Goal: Task Accomplishment & Management: Use online tool/utility

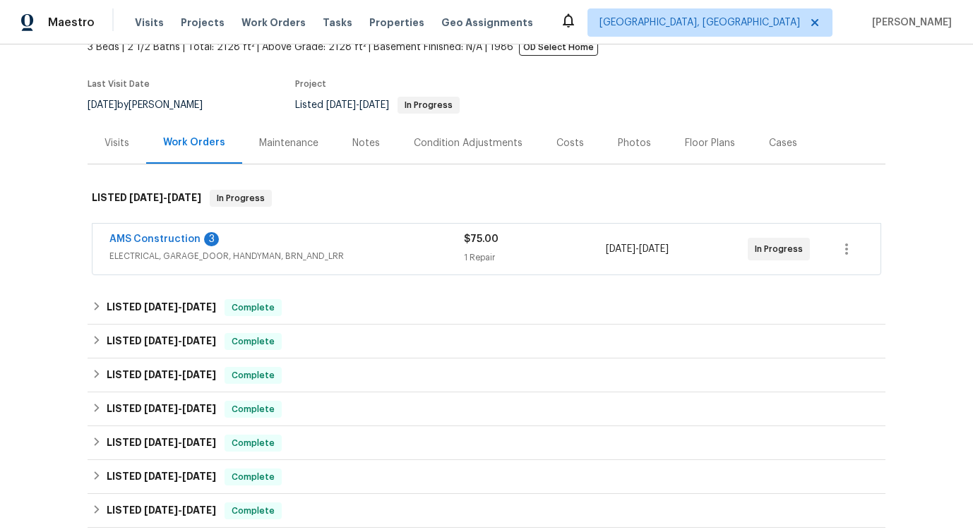
scroll to position [107, 0]
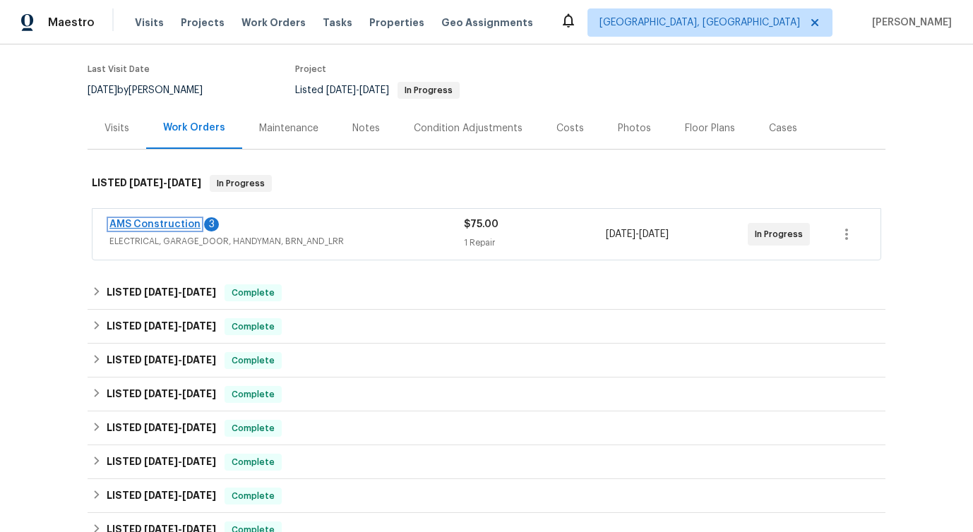
click at [164, 226] on link "AMS Construction" at bounding box center [154, 225] width 91 height 10
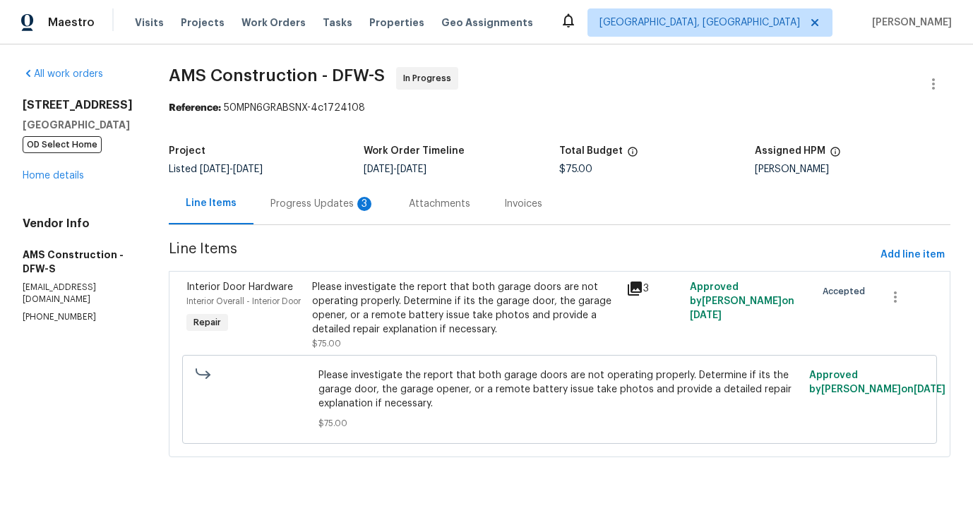
click at [357, 209] on div "3" at bounding box center [364, 204] width 14 height 14
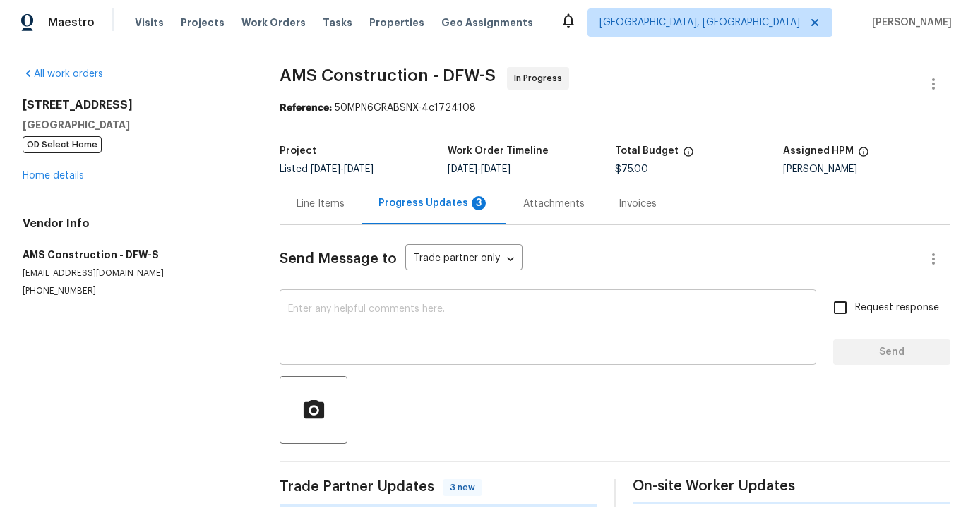
click at [385, 338] on textarea at bounding box center [548, 328] width 520 height 49
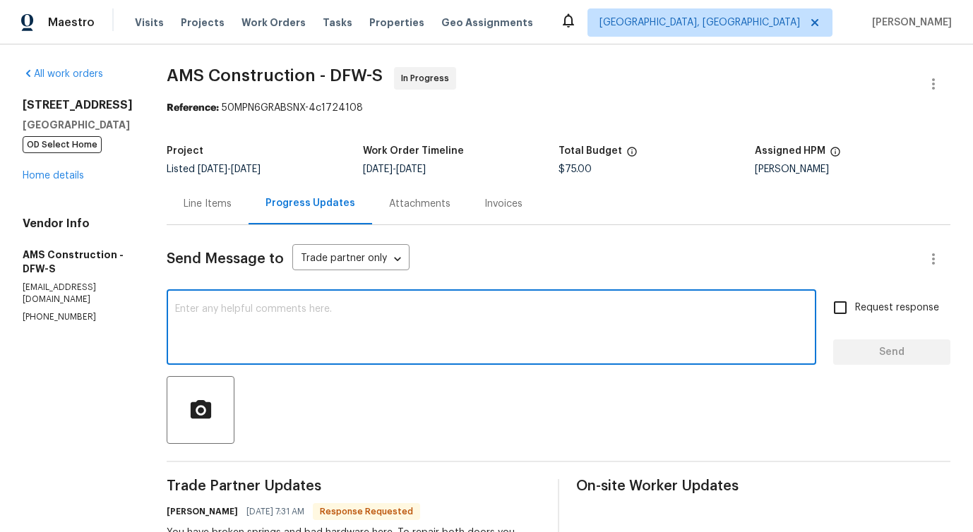
click at [196, 212] on div "Line Items" at bounding box center [208, 204] width 82 height 42
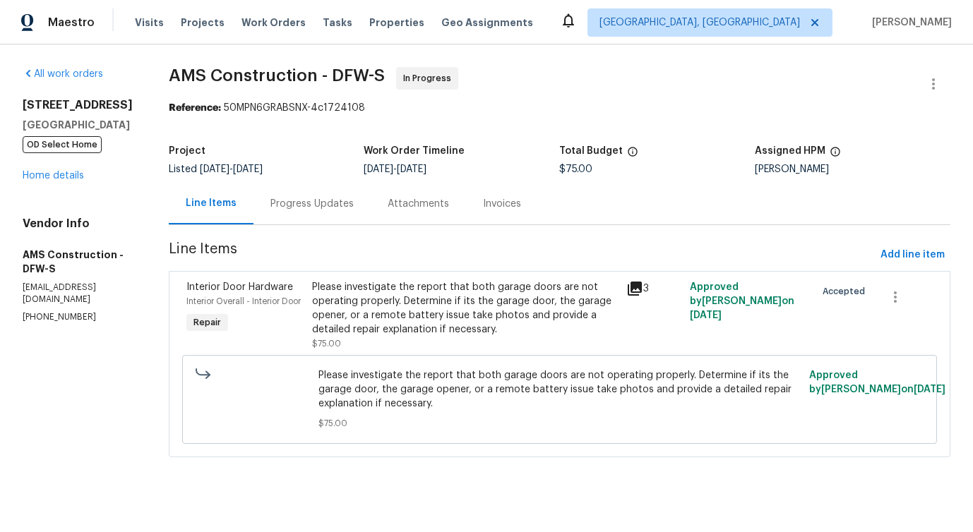
click at [476, 315] on div "Please investigate the report that both garage doors are not operating properly…" at bounding box center [465, 308] width 306 height 56
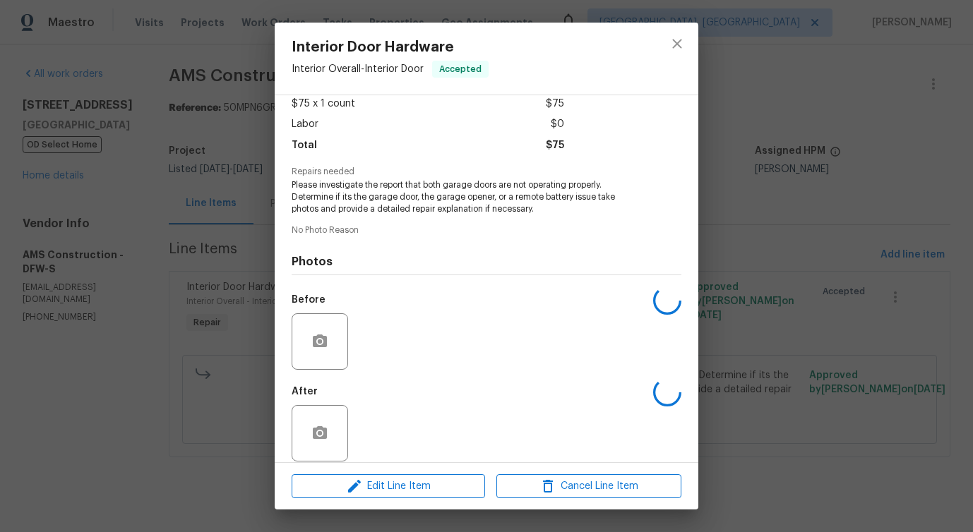
scroll to position [94, 0]
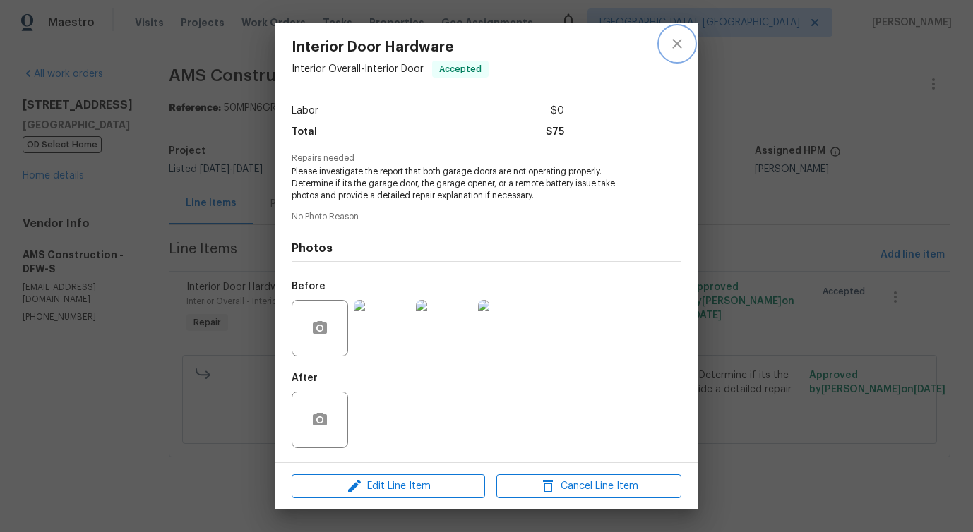
click at [676, 40] on icon "close" at bounding box center [676, 43] width 17 height 17
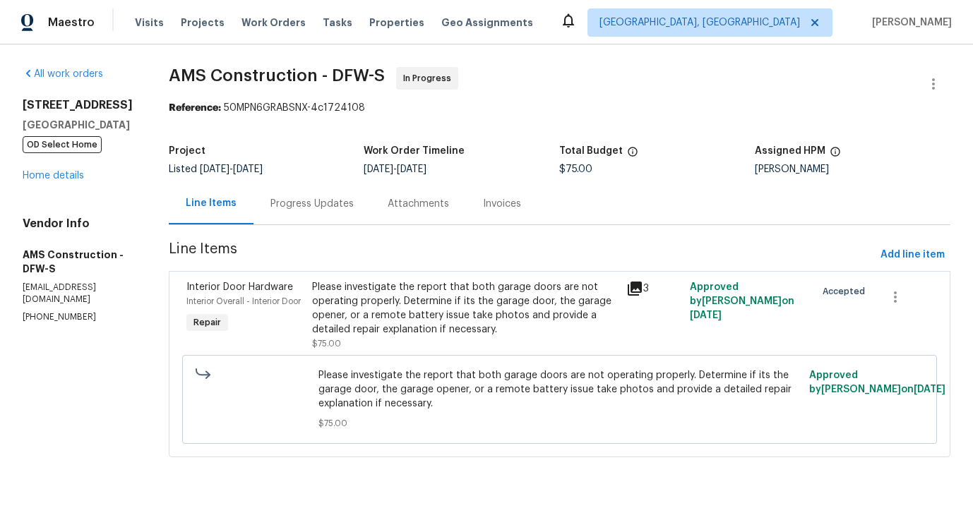
click at [308, 208] on div "Progress Updates" at bounding box center [311, 204] width 83 height 14
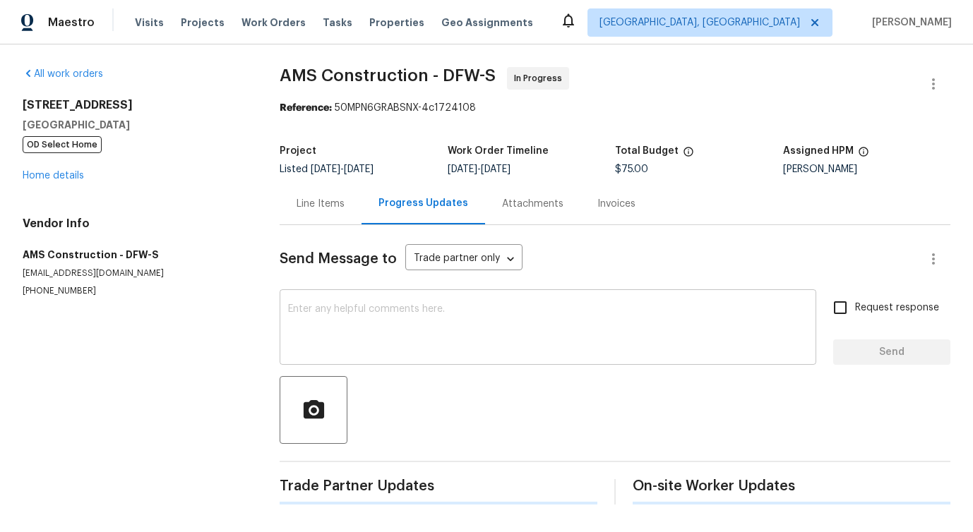
click at [337, 324] on textarea at bounding box center [548, 328] width 520 height 49
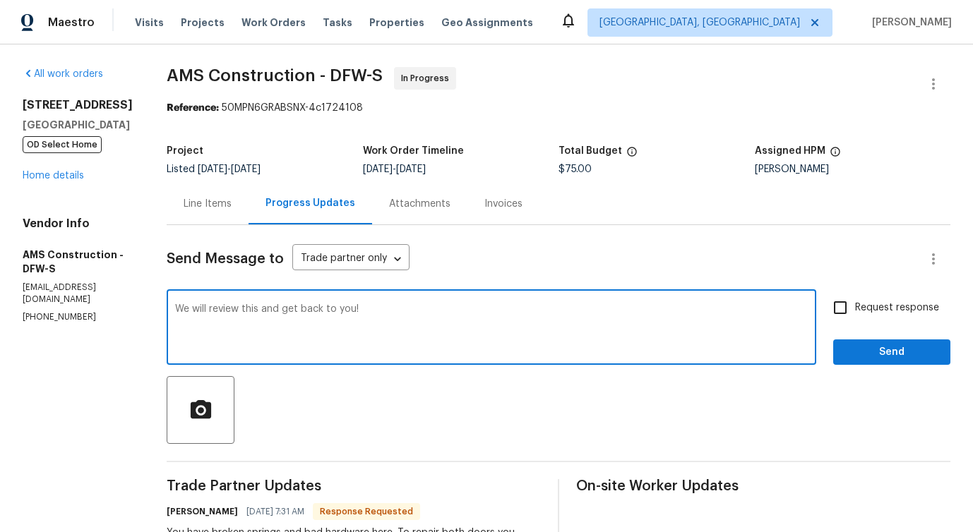
type textarea "We will review this and get back to you!"
click at [872, 356] on span "Send" at bounding box center [891, 353] width 95 height 18
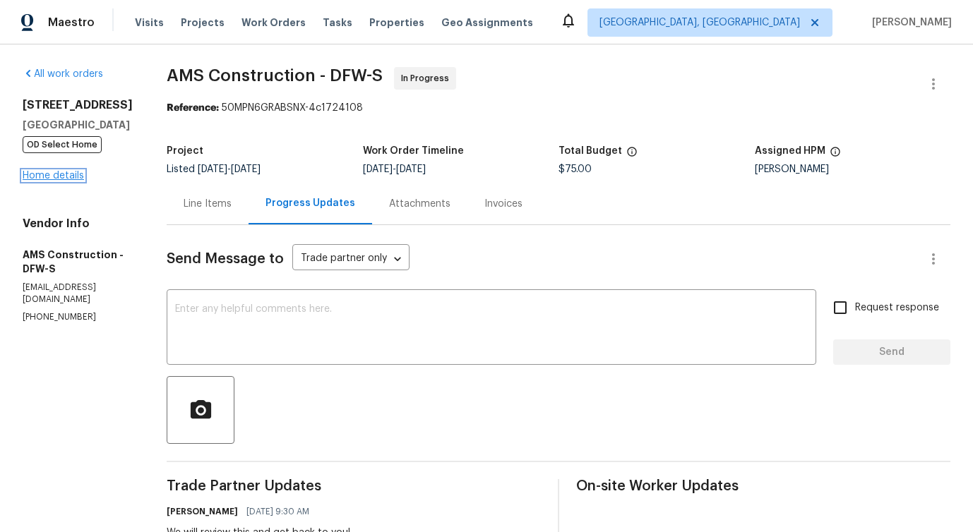
click at [47, 176] on link "Home details" at bounding box center [53, 176] width 61 height 10
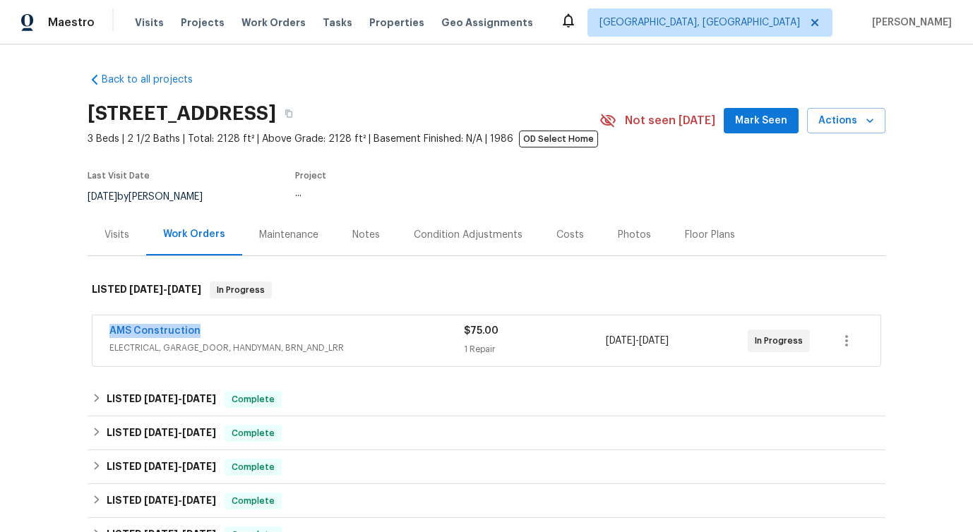
drag, startPoint x: 95, startPoint y: 332, endPoint x: 322, endPoint y: 331, distance: 226.6
click at [322, 331] on div "AMS Construction ELECTRICAL, GARAGE_DOOR, HANDYMAN, BRN_AND_LRR $75.00 1 Repair…" at bounding box center [486, 341] width 788 height 51
copy link "AMS Construction"
click at [137, 333] on link "AMS Construction" at bounding box center [154, 331] width 91 height 10
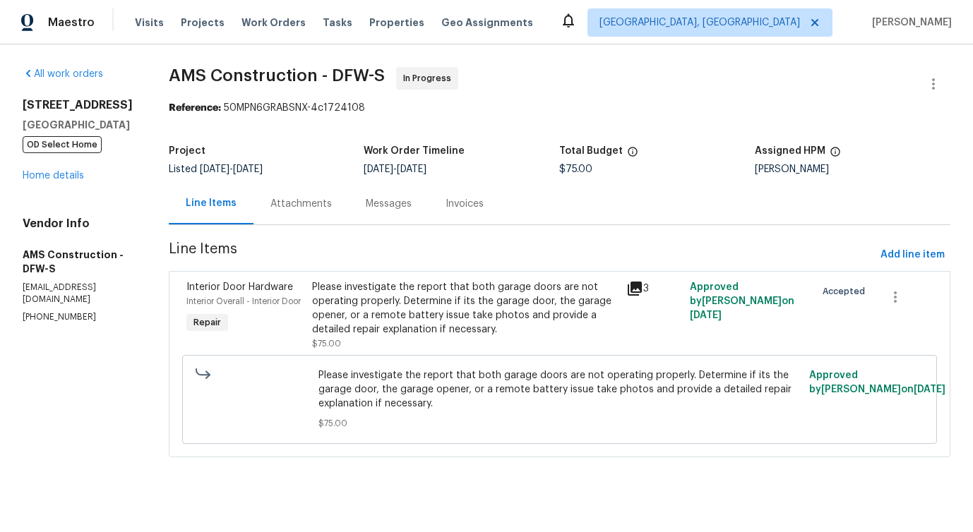
click at [452, 306] on div "Please investigate the report that both garage doors are not operating properly…" at bounding box center [465, 308] width 306 height 56
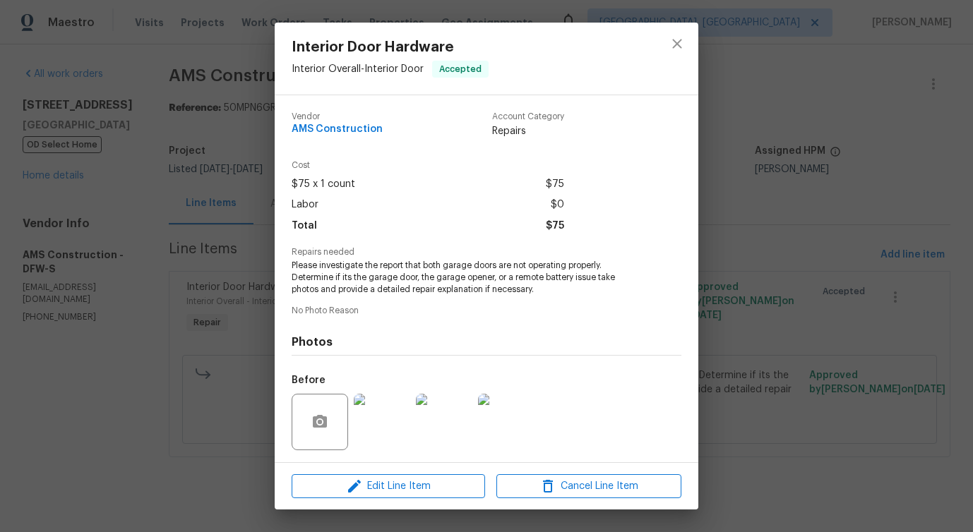
scroll to position [94, 0]
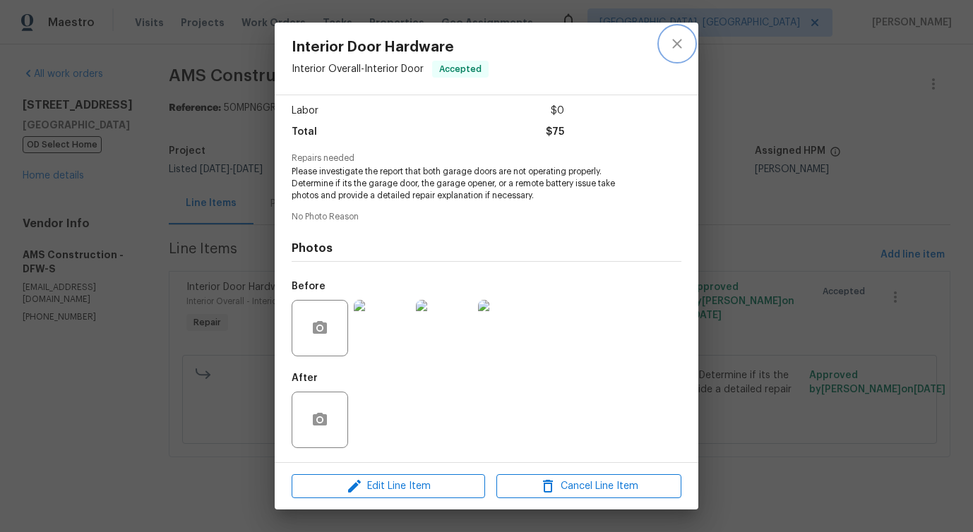
click at [680, 39] on icon "close" at bounding box center [676, 43] width 17 height 17
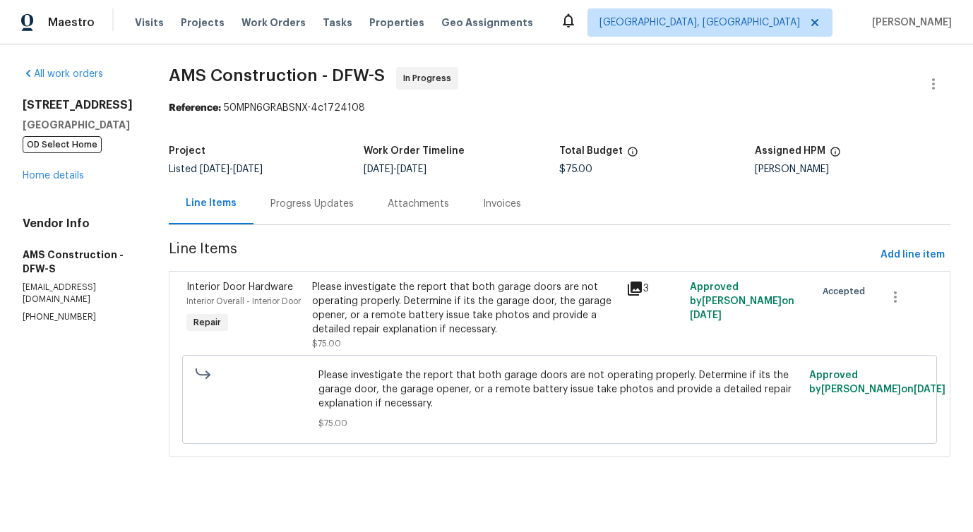
click at [323, 216] on div "Progress Updates" at bounding box center [311, 204] width 117 height 42
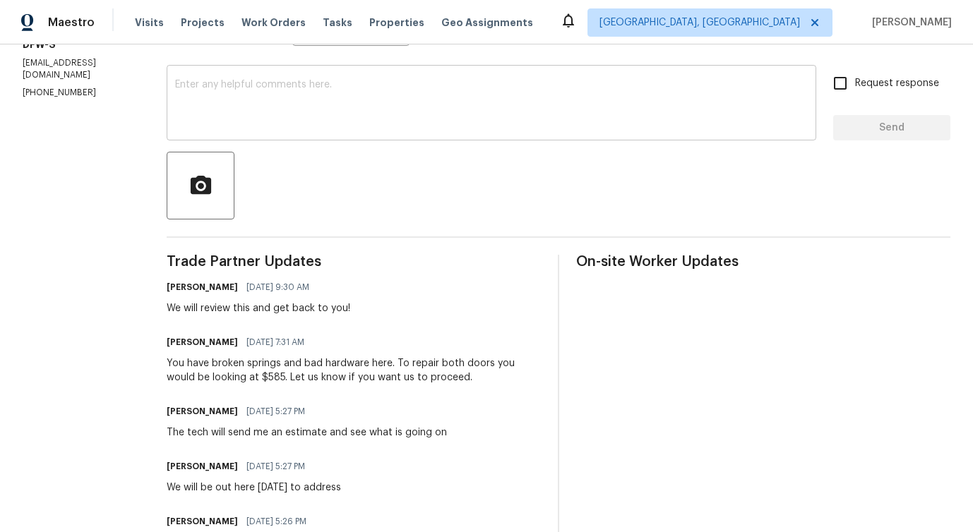
scroll to position [227, 0]
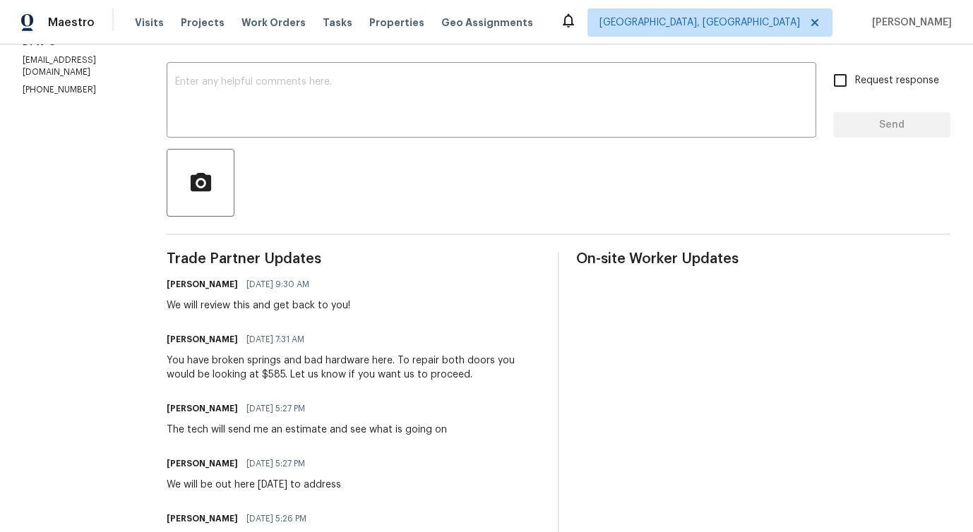
click at [324, 356] on div "You have broken springs and bad hardware here. To repair both doors you would b…" at bounding box center [354, 368] width 374 height 28
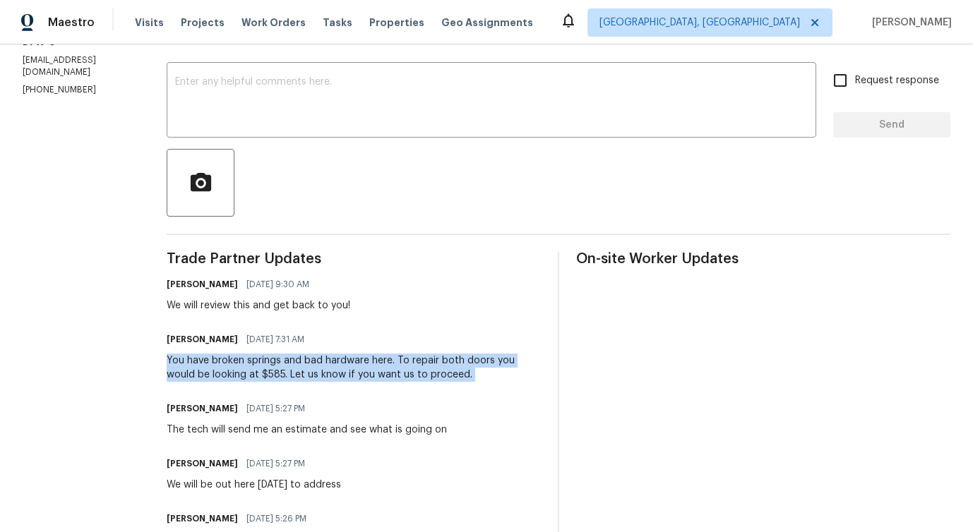
copy div "You have broken springs and bad hardware here. To repair both doors you would b…"
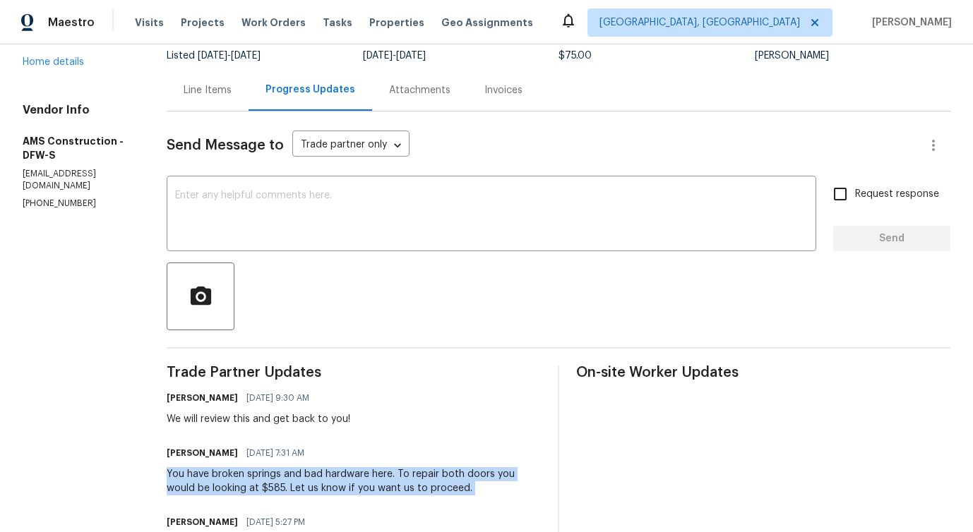
scroll to position [0, 0]
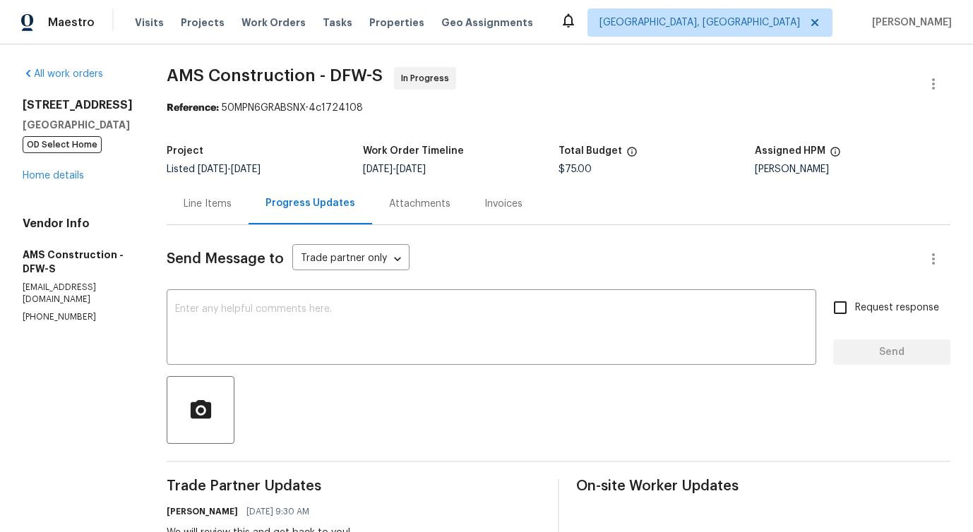
click at [200, 206] on div "Line Items" at bounding box center [208, 204] width 48 height 14
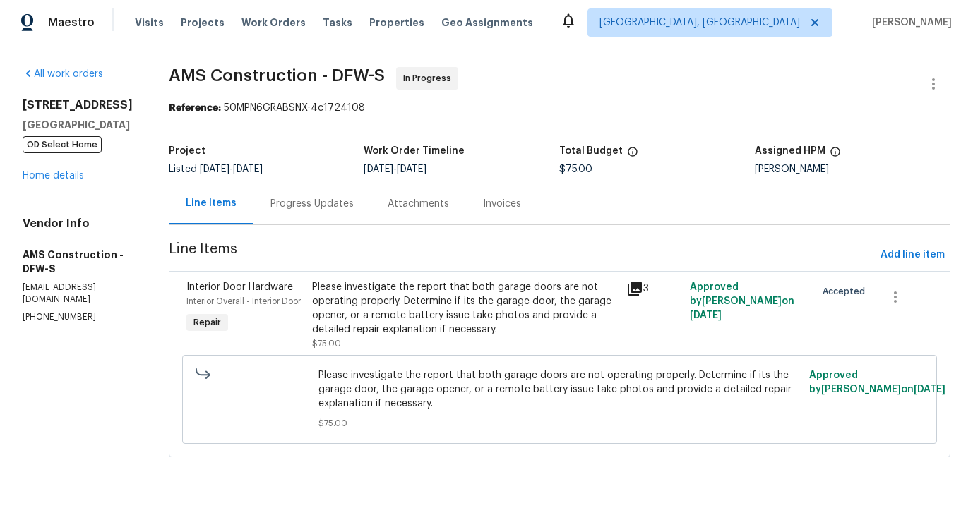
click at [454, 386] on span "Please investigate the report that both garage doors are not operating properly…" at bounding box center [559, 389] width 483 height 42
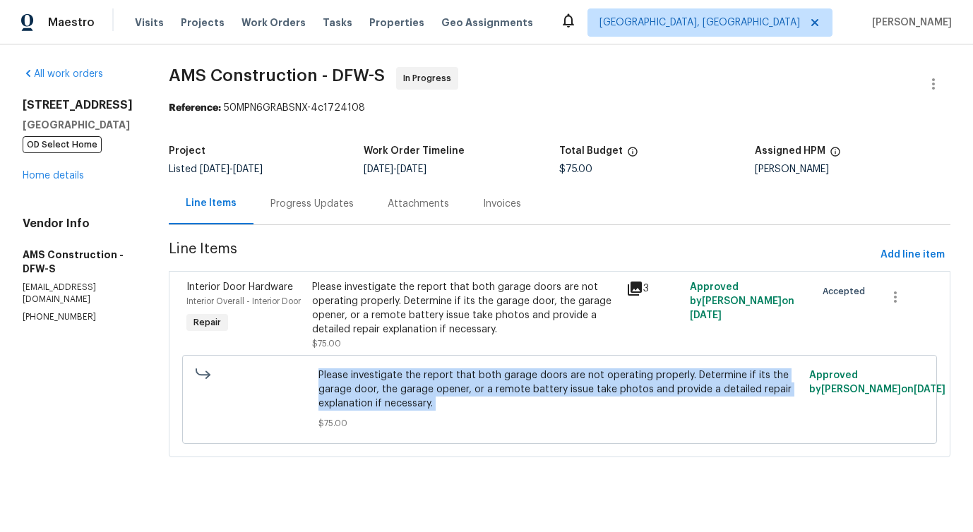
copy span "Please investigate the report that both garage doors are not operating properly…"
click at [323, 210] on div "Progress Updates" at bounding box center [311, 204] width 83 height 14
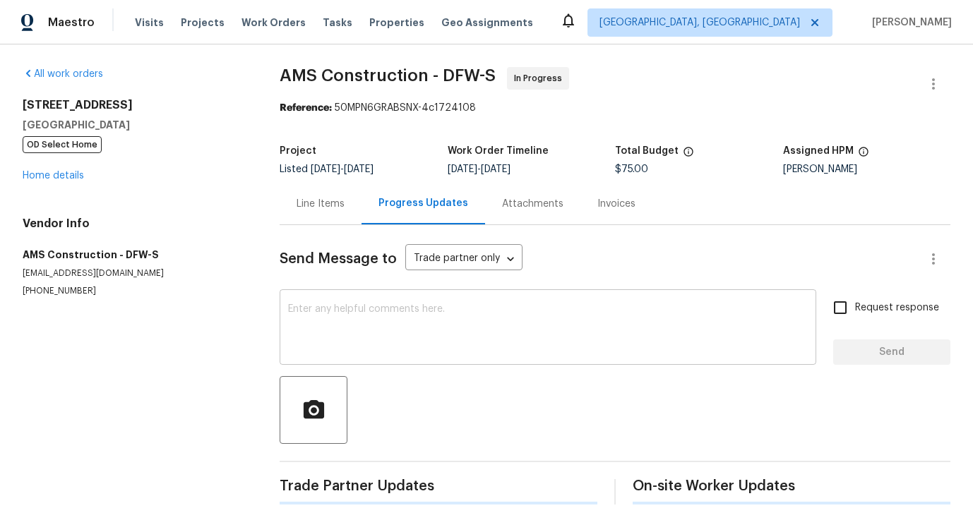
click at [399, 364] on div "x ​" at bounding box center [548, 329] width 536 height 72
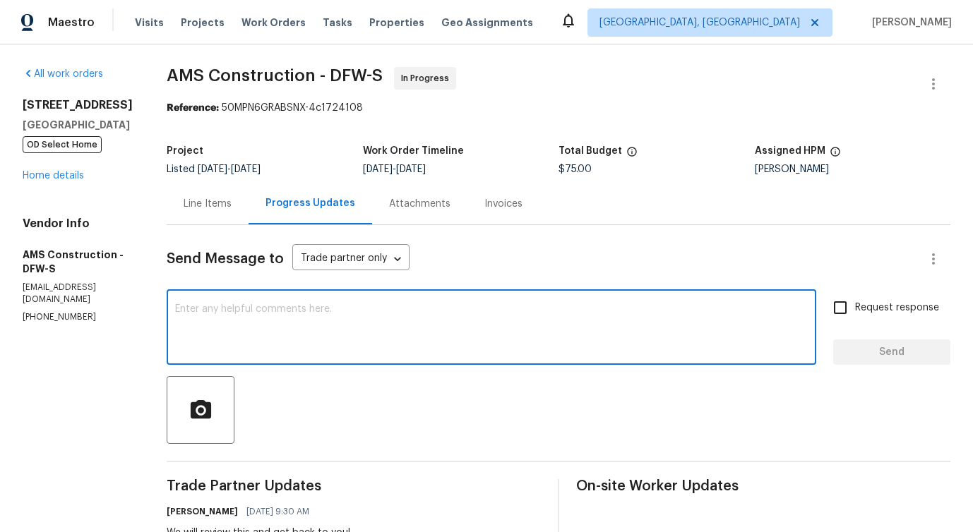
scroll to position [160, 0]
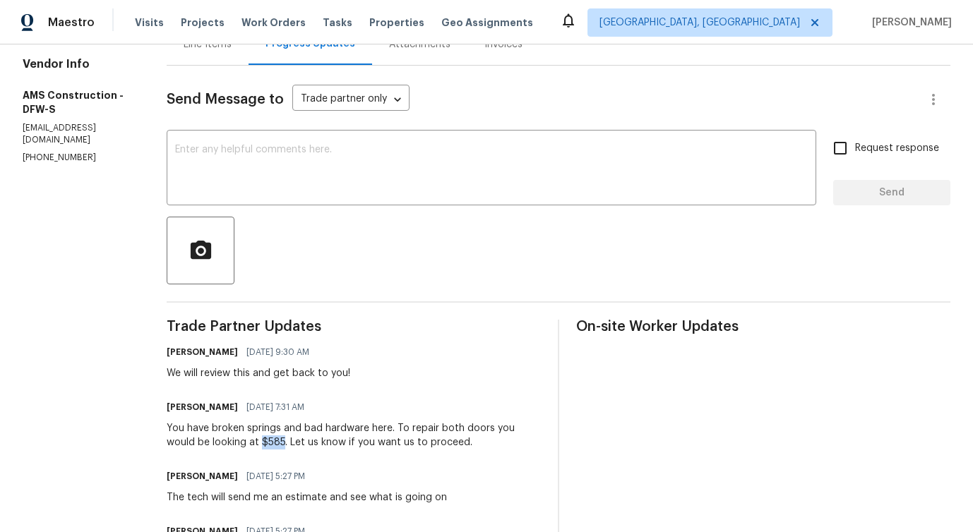
drag, startPoint x: 221, startPoint y: 445, endPoint x: 243, endPoint y: 450, distance: 22.4
click at [243, 450] on div "You have broken springs and bad hardware here. To repair both doors you would b…" at bounding box center [354, 435] width 374 height 28
copy div "$585"
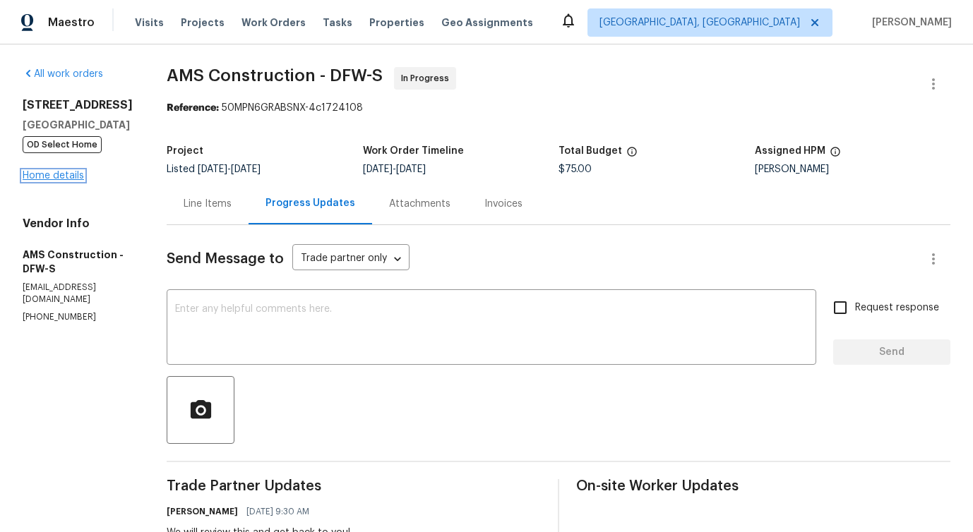
click at [54, 176] on link "Home details" at bounding box center [53, 176] width 61 height 10
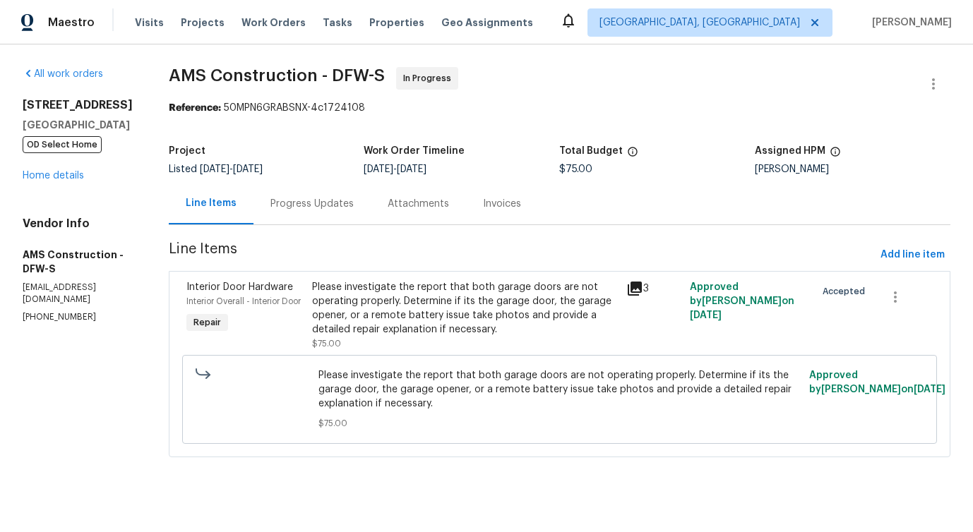
click at [305, 219] on div "Progress Updates" at bounding box center [311, 204] width 117 height 42
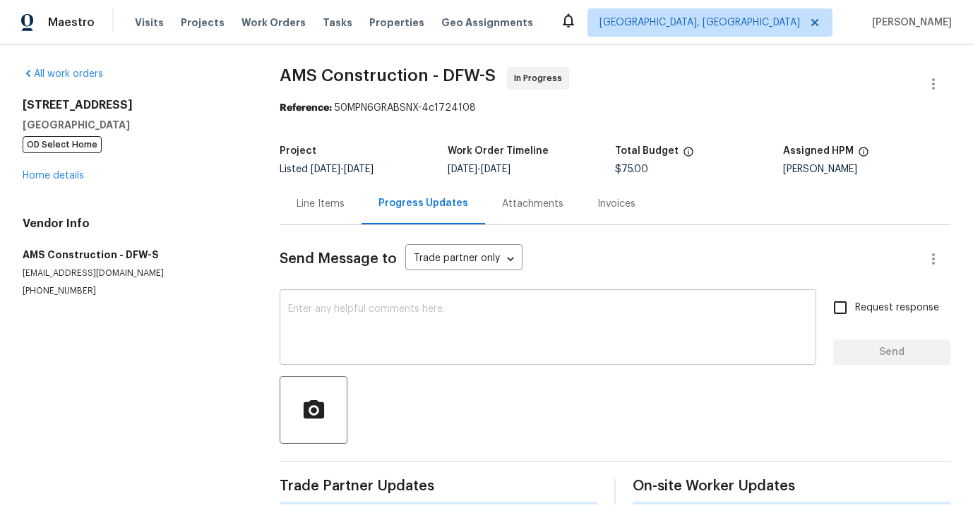
click at [354, 317] on textarea at bounding box center [548, 328] width 520 height 49
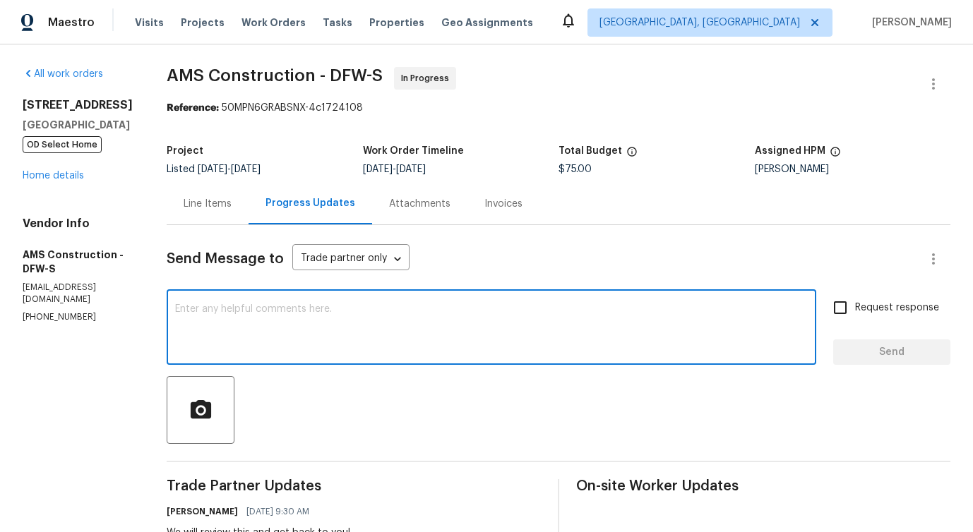
click at [203, 210] on div "Line Items" at bounding box center [208, 204] width 48 height 14
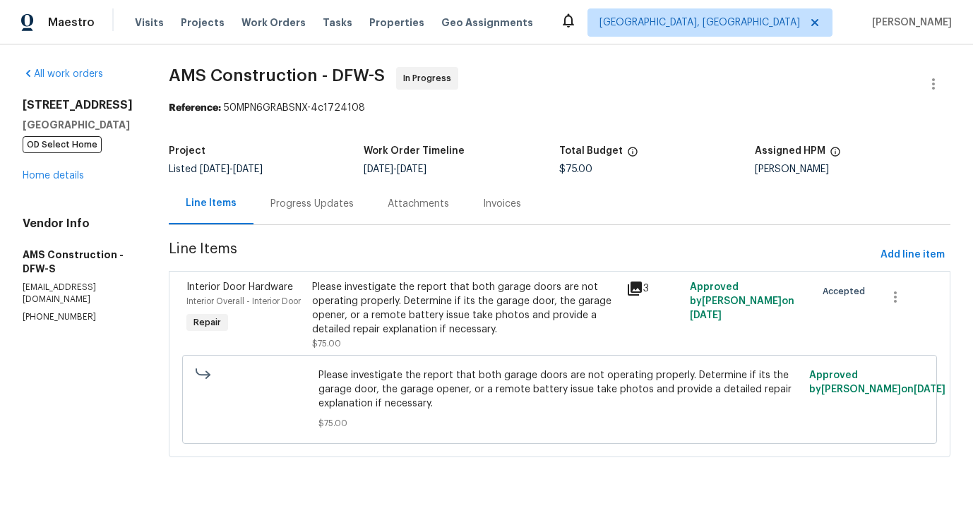
click at [445, 327] on div "Please investigate the report that both garage doors are not operating properly…" at bounding box center [465, 308] width 306 height 56
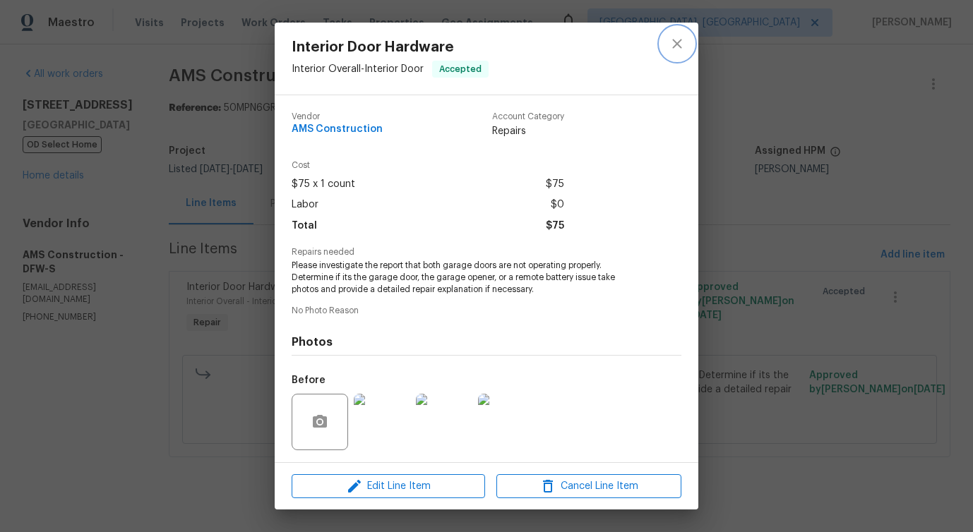
click at [664, 49] on button "close" at bounding box center [677, 44] width 34 height 34
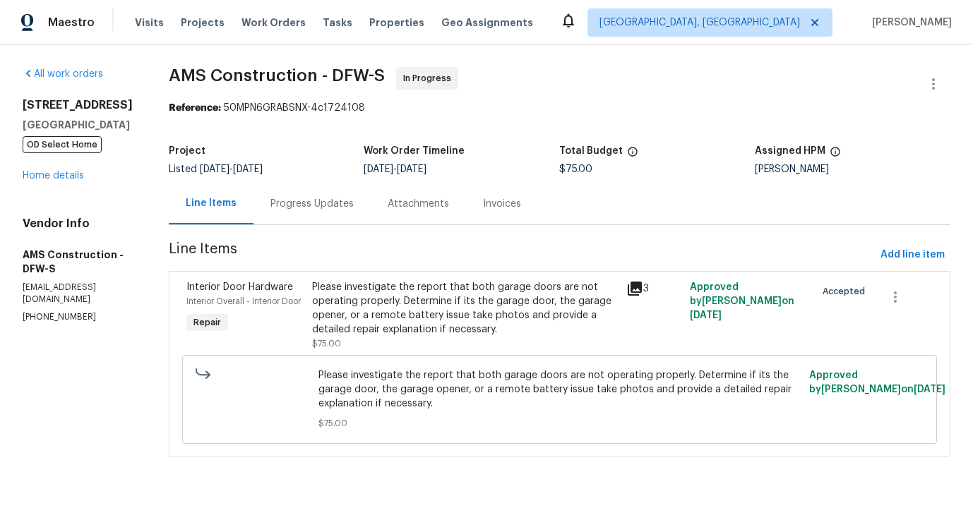
click at [308, 212] on div "Progress Updates" at bounding box center [311, 204] width 117 height 42
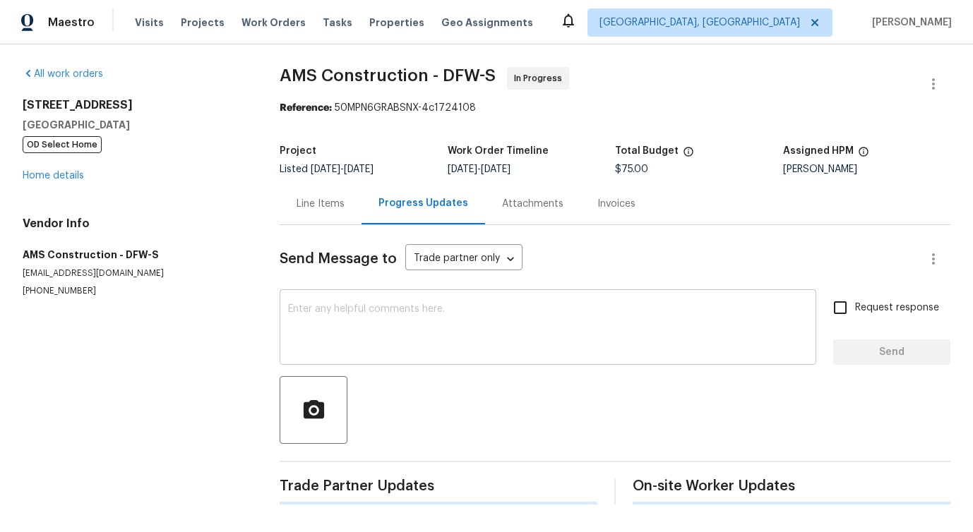
click at [338, 312] on textarea at bounding box center [548, 328] width 520 height 49
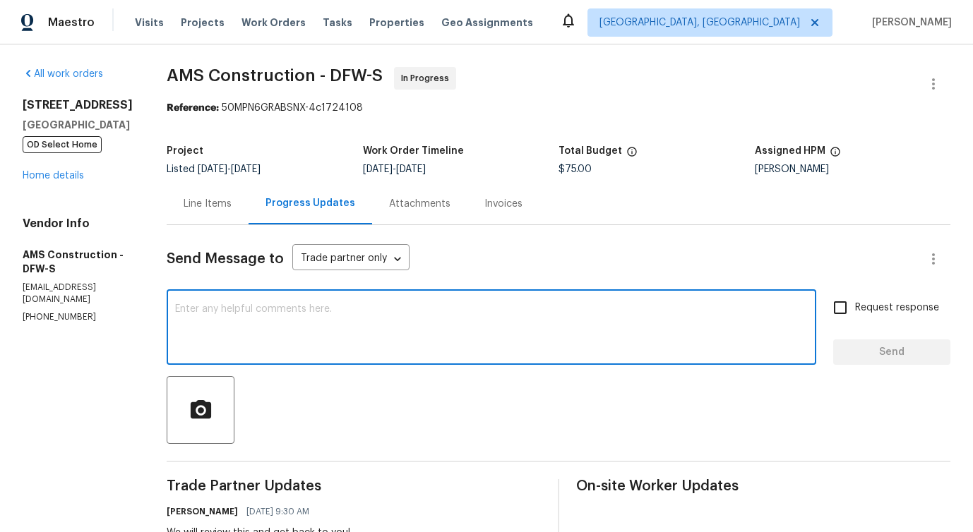
click at [207, 206] on div "Line Items" at bounding box center [208, 204] width 48 height 14
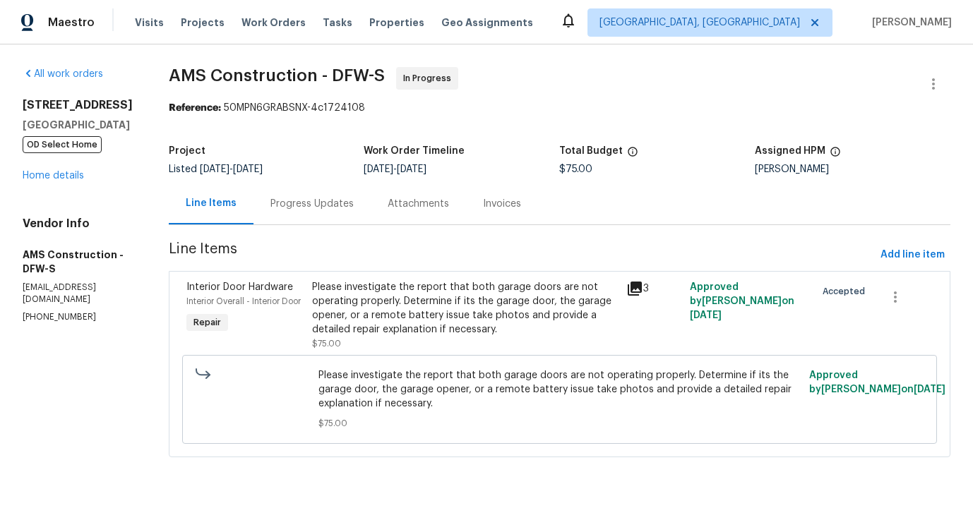
click at [419, 324] on div "Please investigate the report that both garage doors are not operating properly…" at bounding box center [465, 308] width 306 height 56
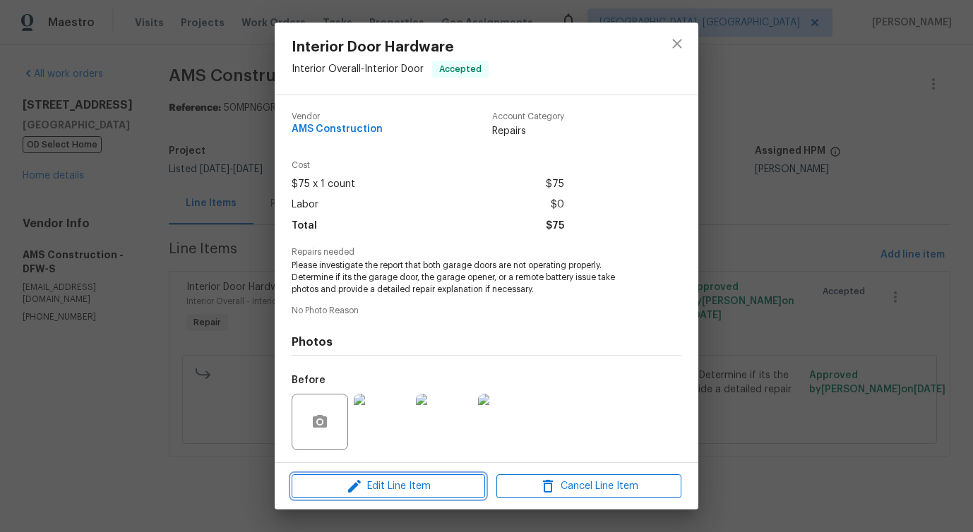
click at [361, 485] on icon "button" at bounding box center [354, 486] width 17 height 17
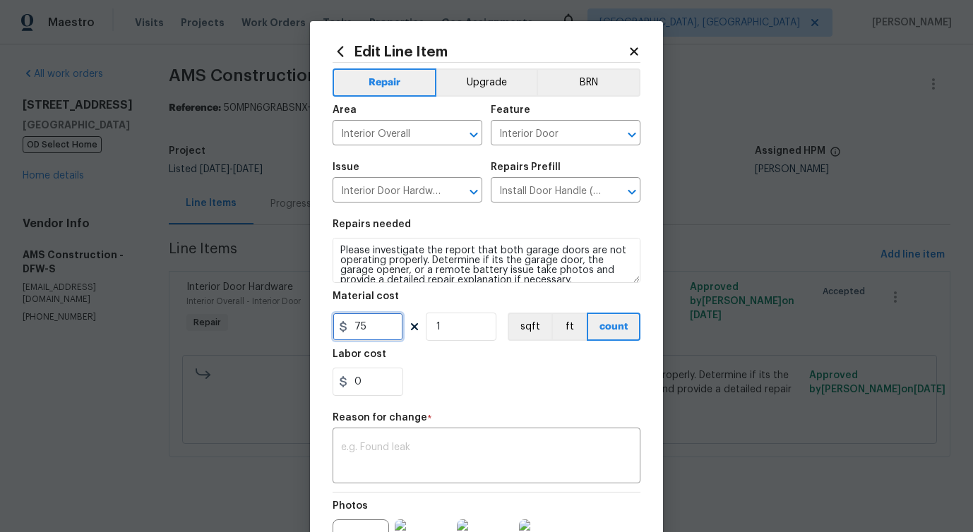
click at [360, 330] on input "75" at bounding box center [367, 327] width 71 height 28
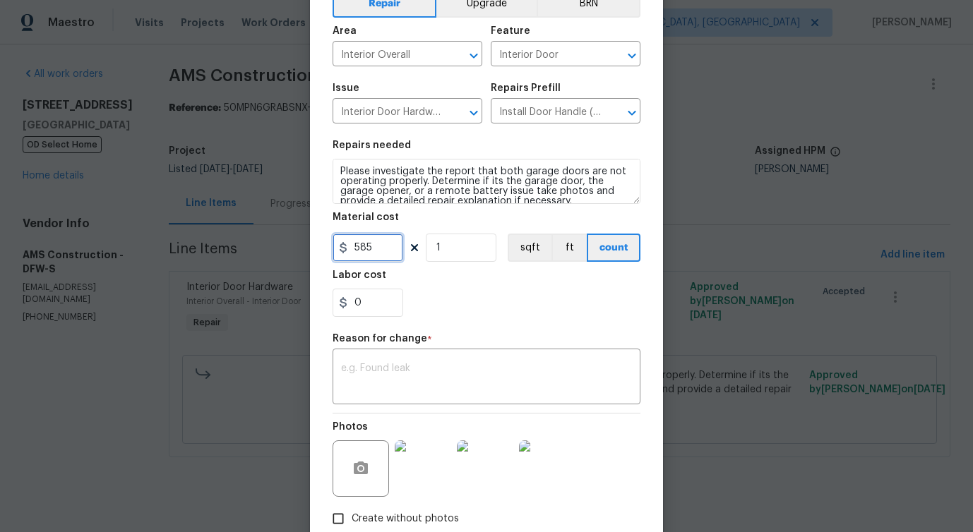
scroll to position [121, 0]
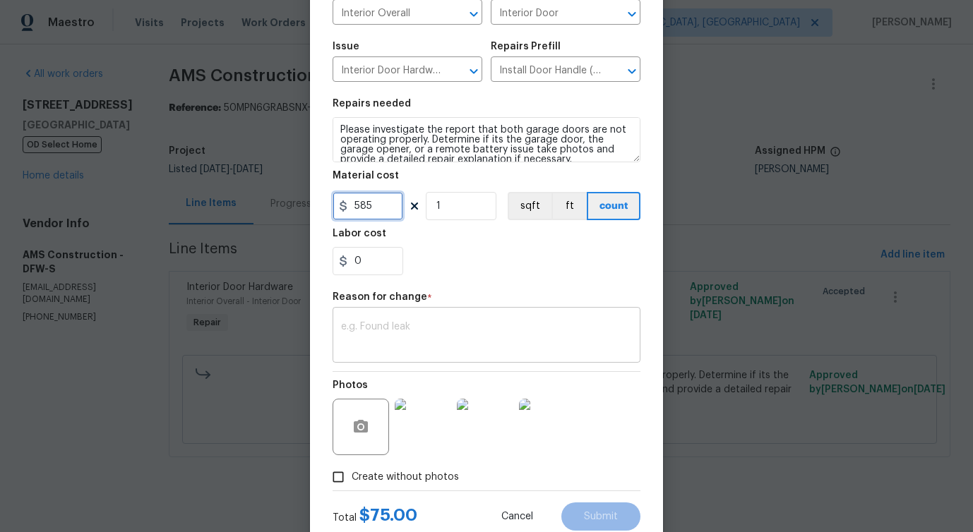
type input "585"
click at [373, 337] on textarea at bounding box center [486, 337] width 291 height 30
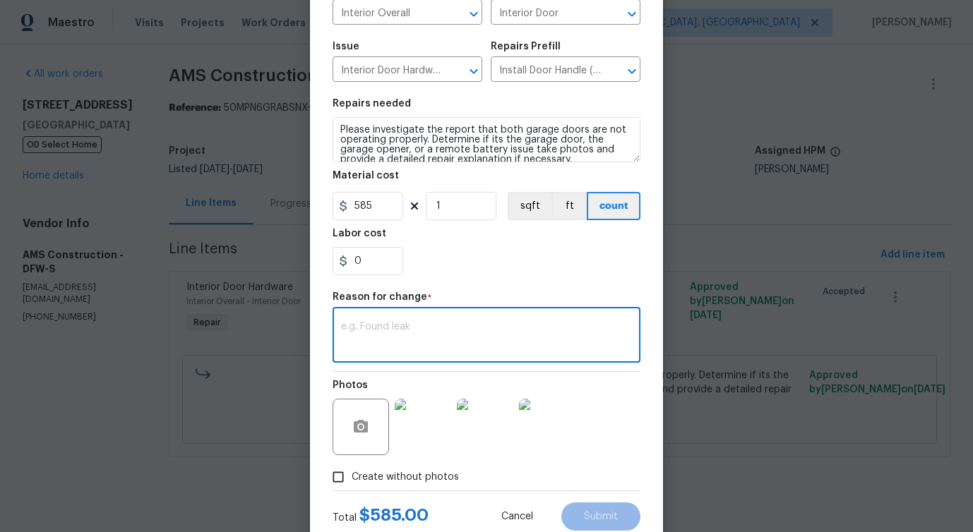
click at [373, 337] on textarea at bounding box center [486, 337] width 291 height 30
click at [413, 351] on textarea at bounding box center [486, 337] width 291 height 30
paste textarea "(PS) Updated cost per BR team approval."
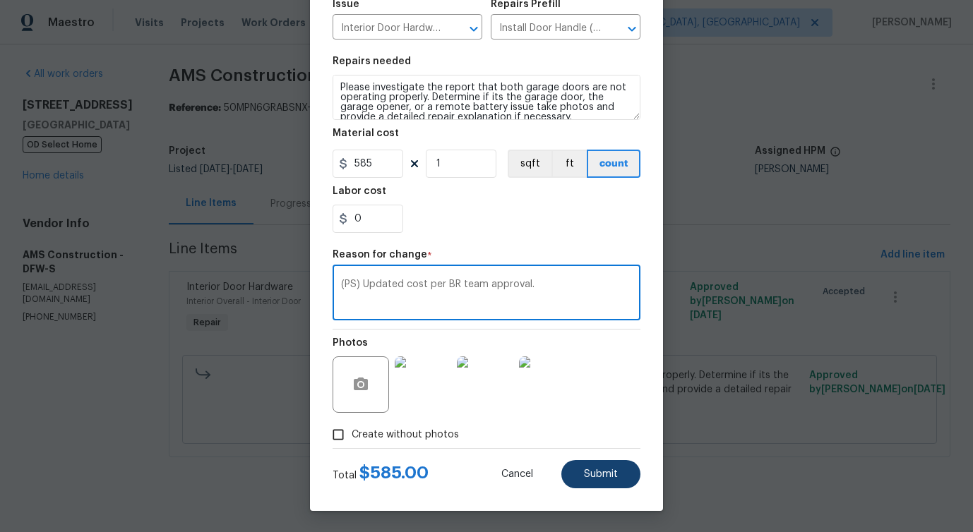
type textarea "(PS) Updated cost per BR team approval."
click at [589, 475] on span "Submit" at bounding box center [601, 474] width 34 height 11
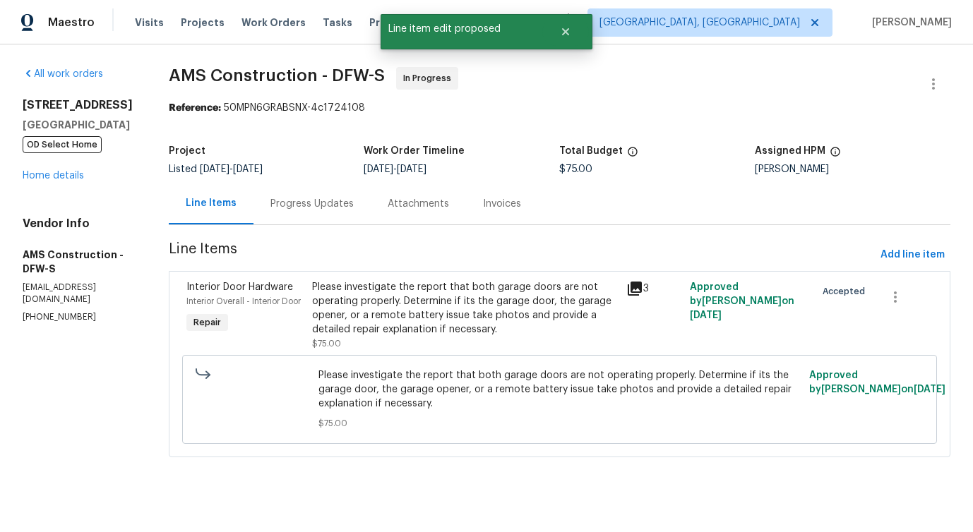
scroll to position [0, 0]
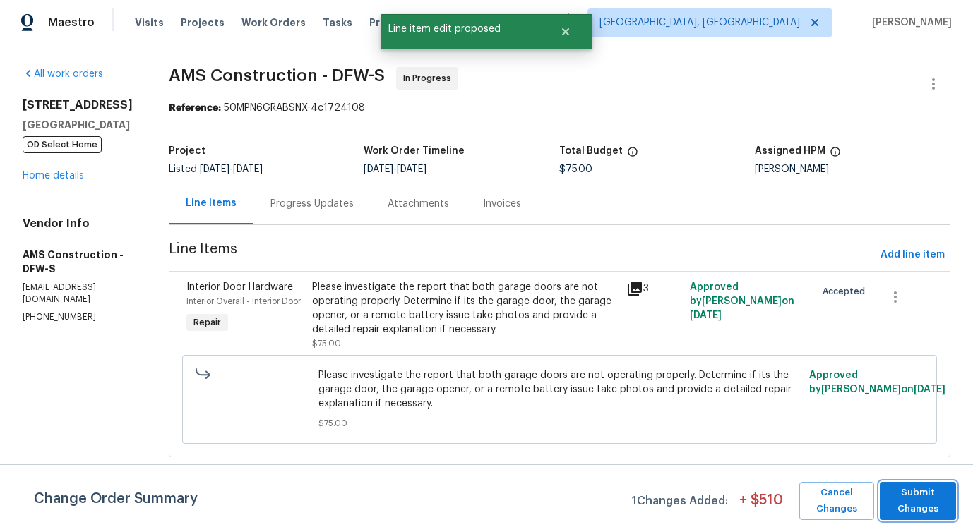
click at [918, 496] on span "Submit Changes" at bounding box center [918, 501] width 62 height 32
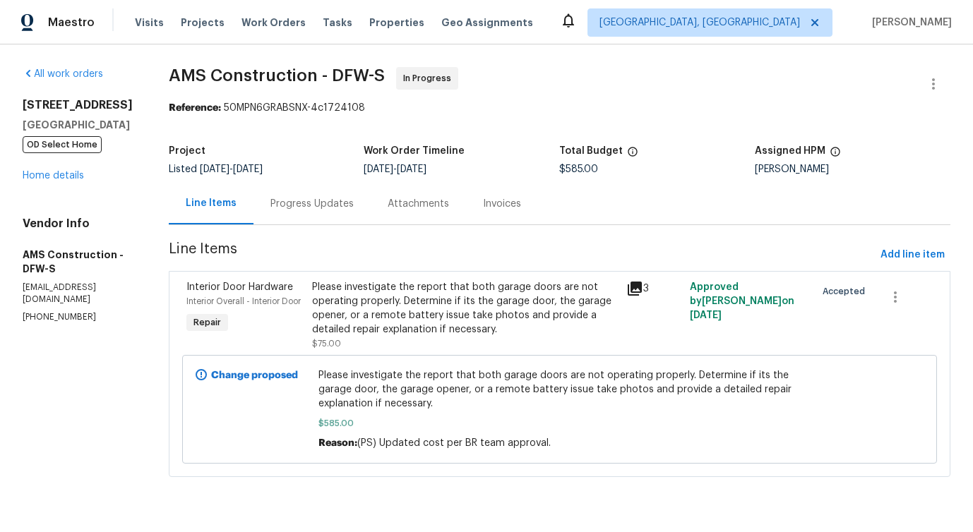
click at [313, 198] on div "Progress Updates" at bounding box center [311, 204] width 83 height 14
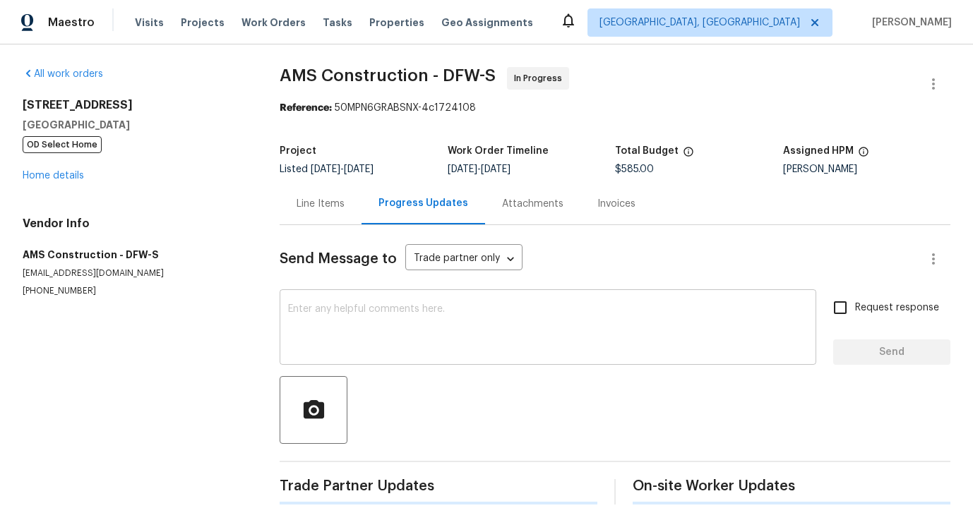
click at [362, 332] on textarea at bounding box center [548, 328] width 520 height 49
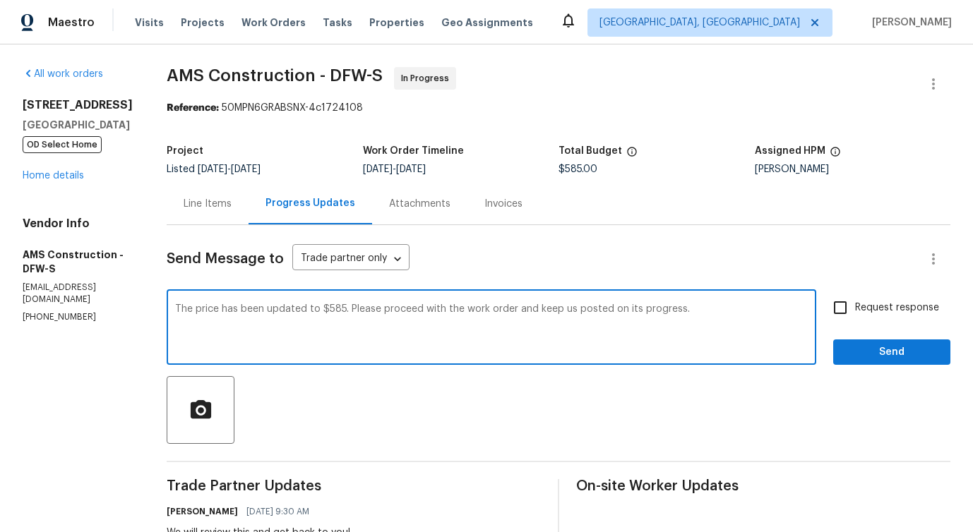
click at [259, 324] on textarea "The price has been updated to $585. Please proceed with the work order and keep…" at bounding box center [491, 328] width 632 height 49
drag, startPoint x: 329, startPoint y: 311, endPoint x: 660, endPoint y: 311, distance: 331.1
click at [660, 311] on textarea "The price has been updated to $585. Please proceed with the work order and keep…" at bounding box center [491, 328] width 632 height 49
type textarea "The price has been updated to $585. Please proceed with the work order and keep…"
click at [857, 300] on label "Request response" at bounding box center [882, 308] width 114 height 30
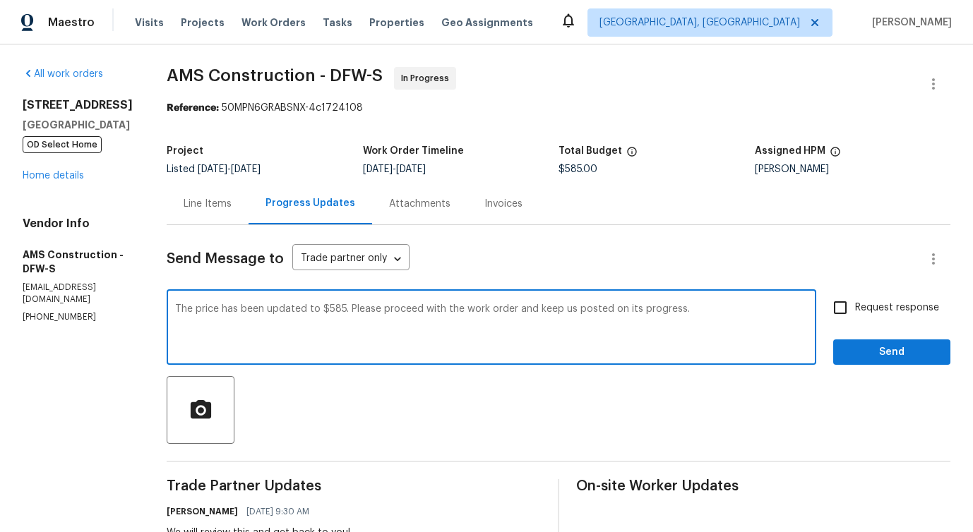
click at [855, 300] on input "Request response" at bounding box center [840, 308] width 30 height 30
checkbox input "true"
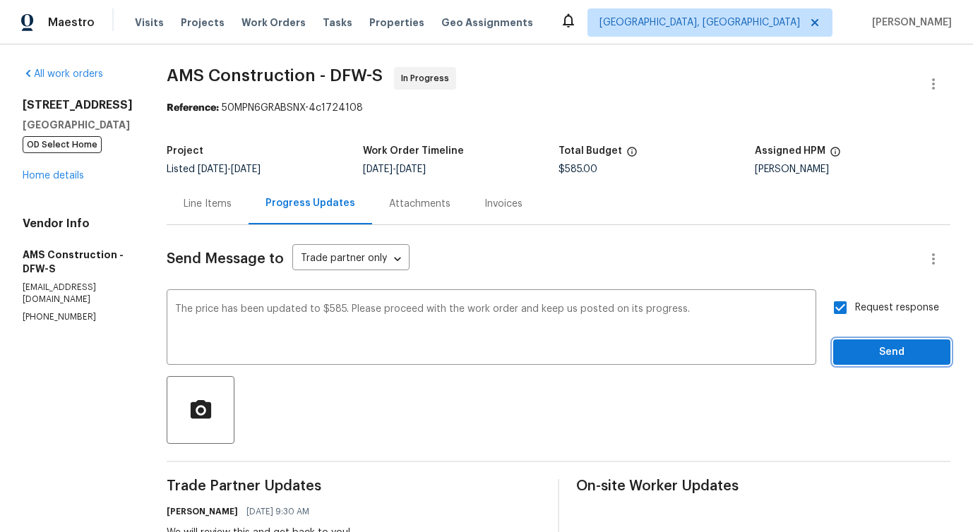
click at [868, 355] on span "Send" at bounding box center [891, 353] width 95 height 18
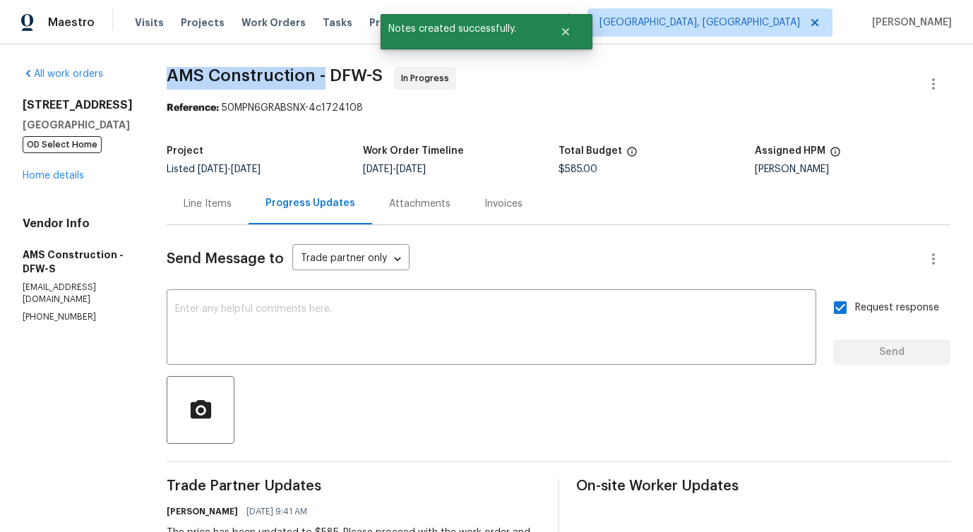
drag, startPoint x: 148, startPoint y: 84, endPoint x: 315, endPoint y: 82, distance: 167.3
click at [315, 82] on div "All work orders [STREET_ADDRESS][PERSON_NAME] OD Select Home Home details Vendo…" at bounding box center [486, 519] width 973 height 950
copy span "AMS Construction -"
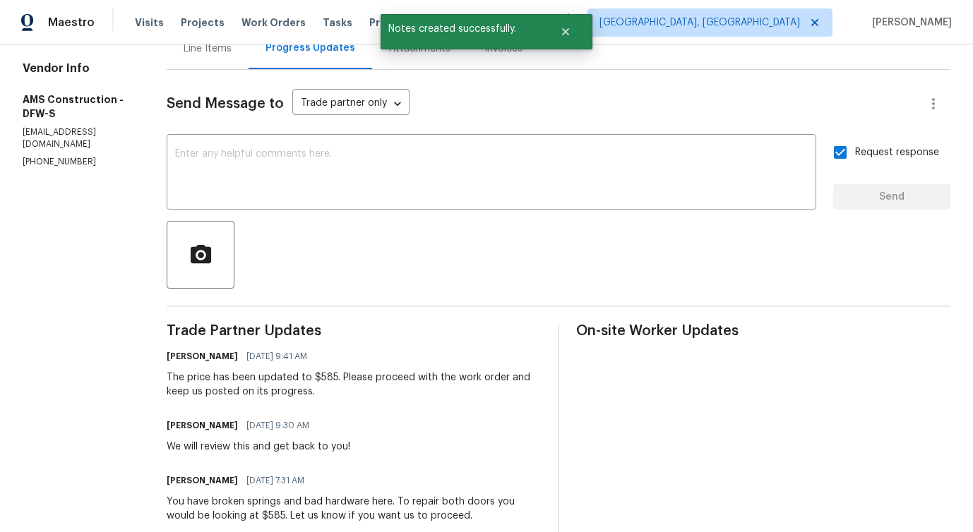
scroll to position [160, 0]
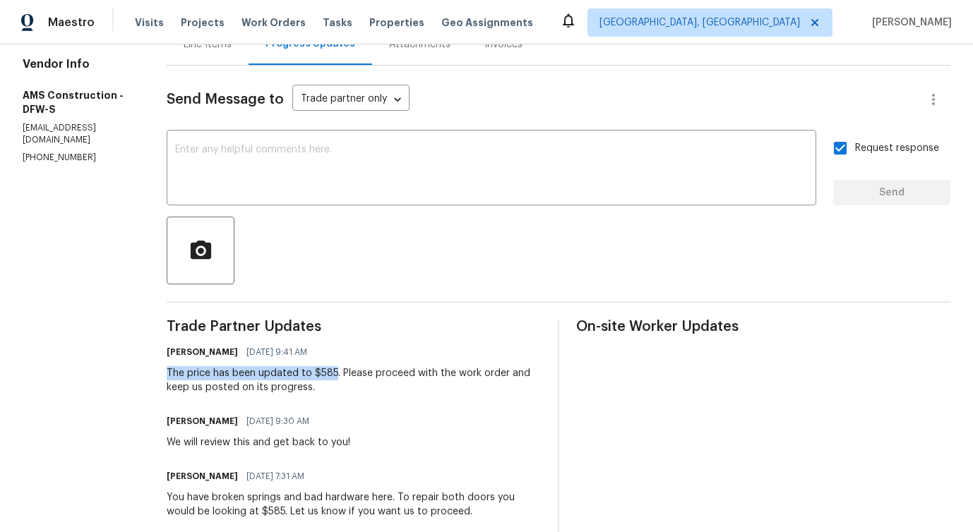
drag, startPoint x: 150, startPoint y: 371, endPoint x: 325, endPoint y: 373, distance: 174.4
click at [325, 373] on div "All work orders [STREET_ADDRESS][PERSON_NAME] OD Select Home Home details Vendo…" at bounding box center [486, 360] width 973 height 950
copy div "The price has been updated to $585"
